Goal: Task Accomplishment & Management: Use online tool/utility

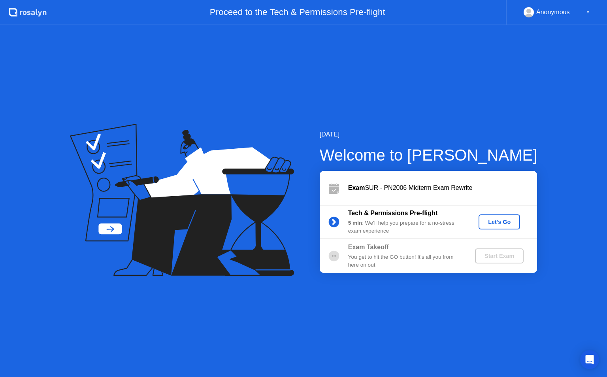
click at [495, 219] on div "Let's Go" at bounding box center [499, 221] width 35 height 6
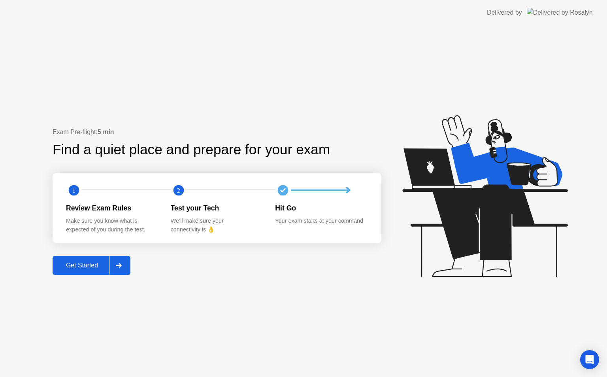
click at [108, 262] on div "Get Started" at bounding box center [82, 265] width 54 height 7
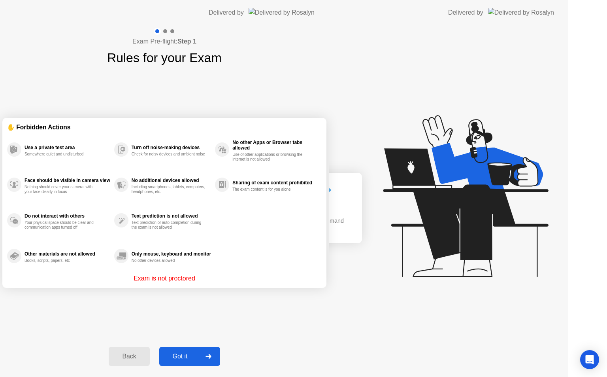
click at [124, 266] on div "Exam Pre-flight: Step 1 Rules for your Exam ✋ Forbidden Actions Use a private t…" at bounding box center [164, 200] width 329 height 351
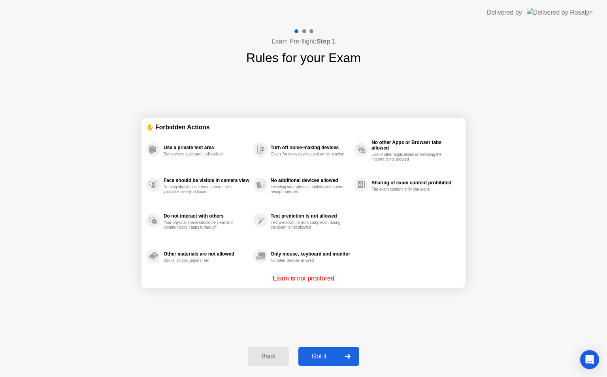
click at [342, 351] on div at bounding box center [347, 356] width 19 height 18
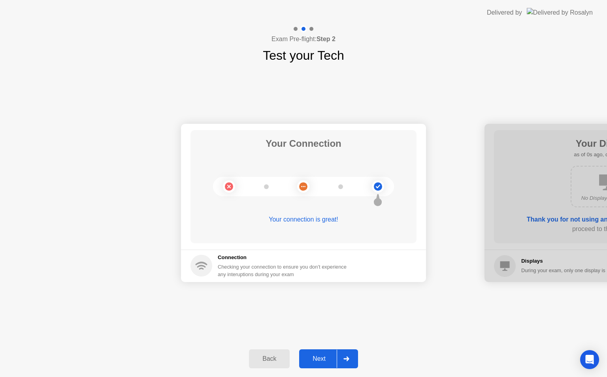
click at [349, 350] on div at bounding box center [346, 358] width 19 height 18
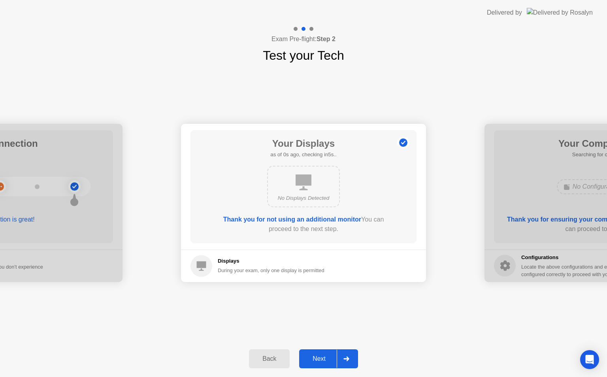
click at [349, 350] on div at bounding box center [346, 358] width 19 height 18
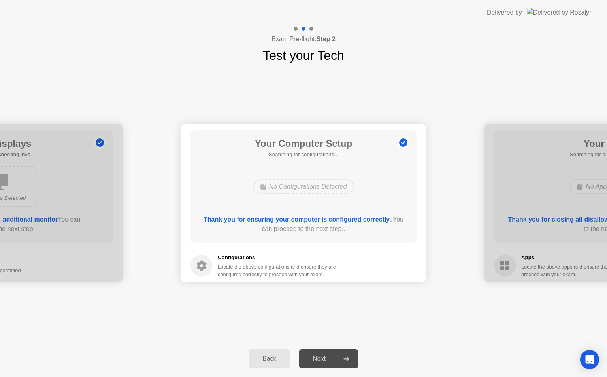
click at [349, 350] on div at bounding box center [346, 358] width 19 height 18
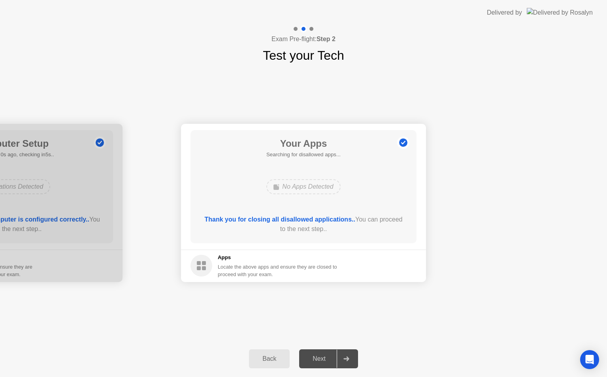
click at [349, 350] on div at bounding box center [346, 358] width 19 height 18
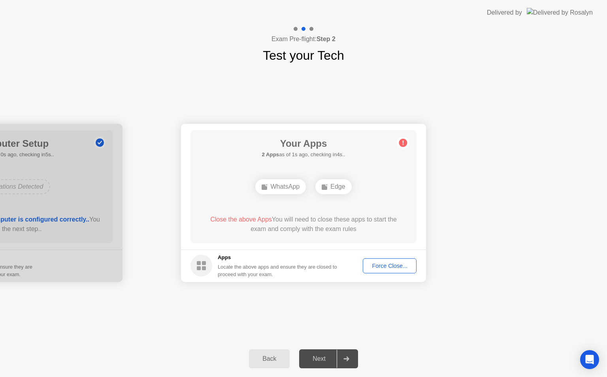
click at [346, 360] on icon at bounding box center [346, 358] width 6 height 5
click at [400, 266] on div "Force Close..." at bounding box center [389, 265] width 48 height 6
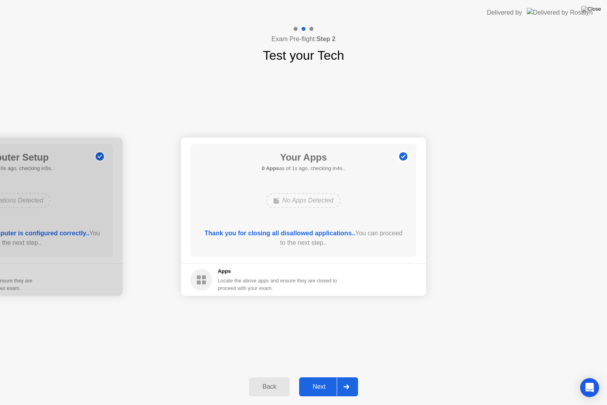
click at [317, 376] on div "Next" at bounding box center [318, 386] width 35 height 7
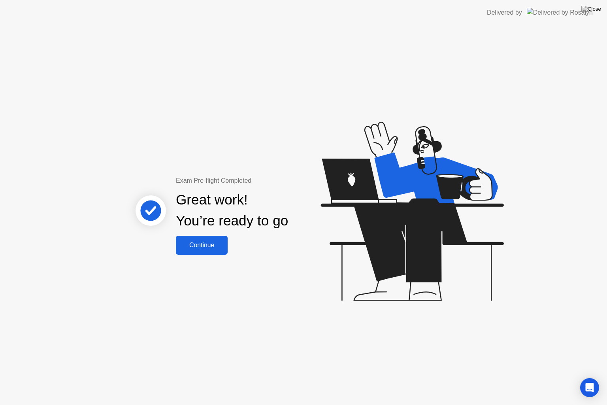
click at [215, 248] on div "Continue" at bounding box center [201, 244] width 47 height 7
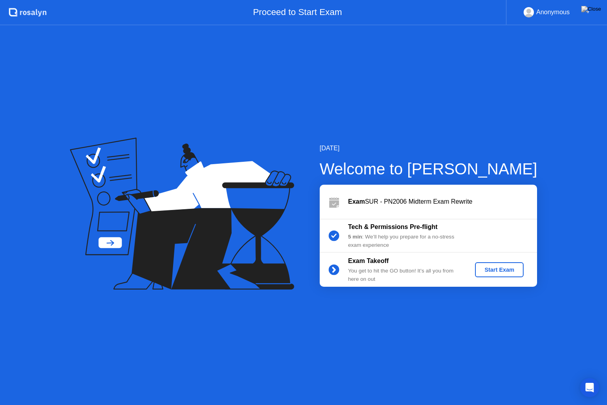
click at [491, 267] on div "Start Exam" at bounding box center [499, 269] width 42 height 6
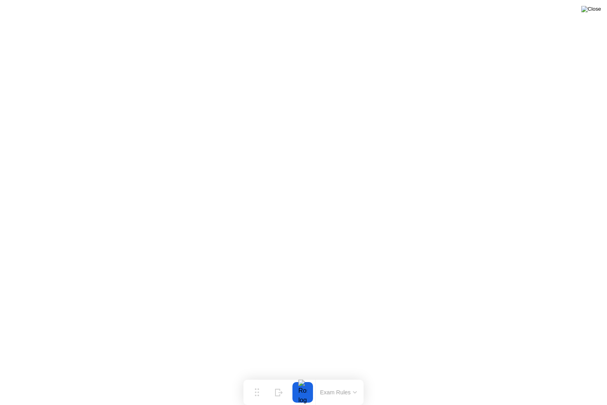
click at [594, 12] on img at bounding box center [591, 9] width 20 height 6
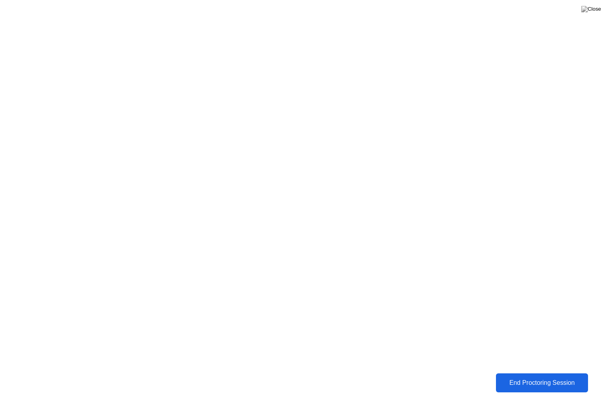
click at [502, 376] on div "End Proctoring Session" at bounding box center [541, 382] width 87 height 7
